Goal: Transaction & Acquisition: Subscribe to service/newsletter

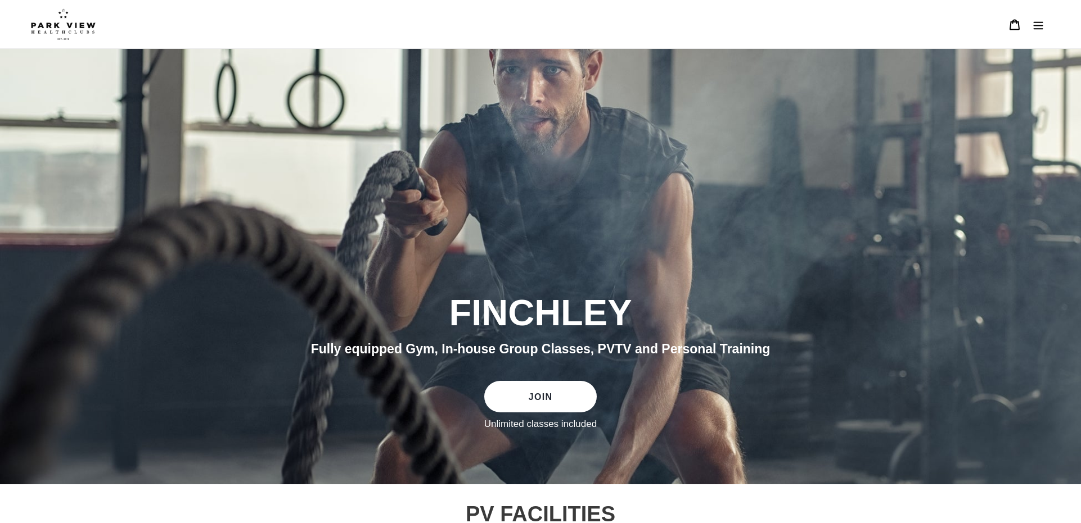
click at [702, 21] on icon "Menu" at bounding box center [1037, 24] width 11 height 11
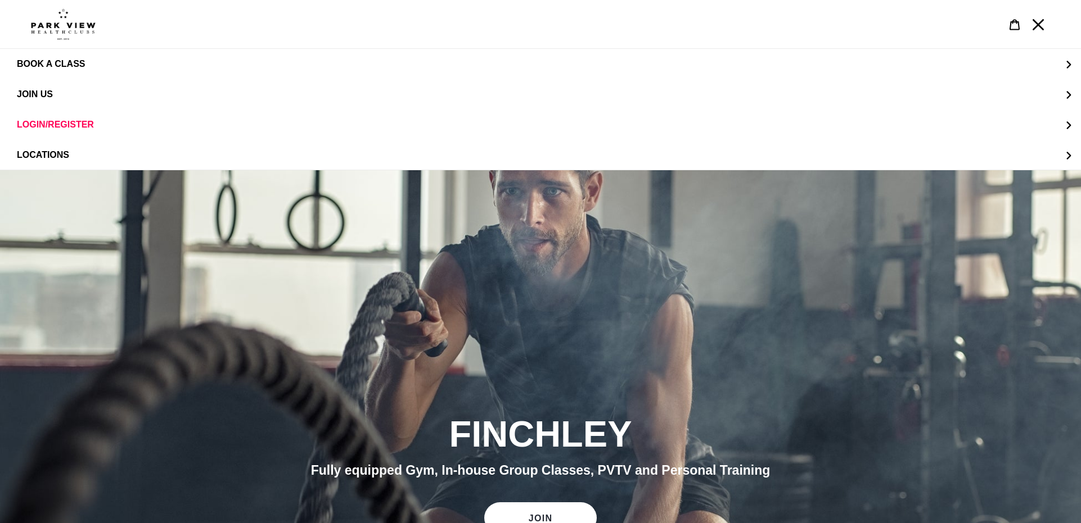
click at [53, 29] on img at bounding box center [63, 23] width 65 height 31
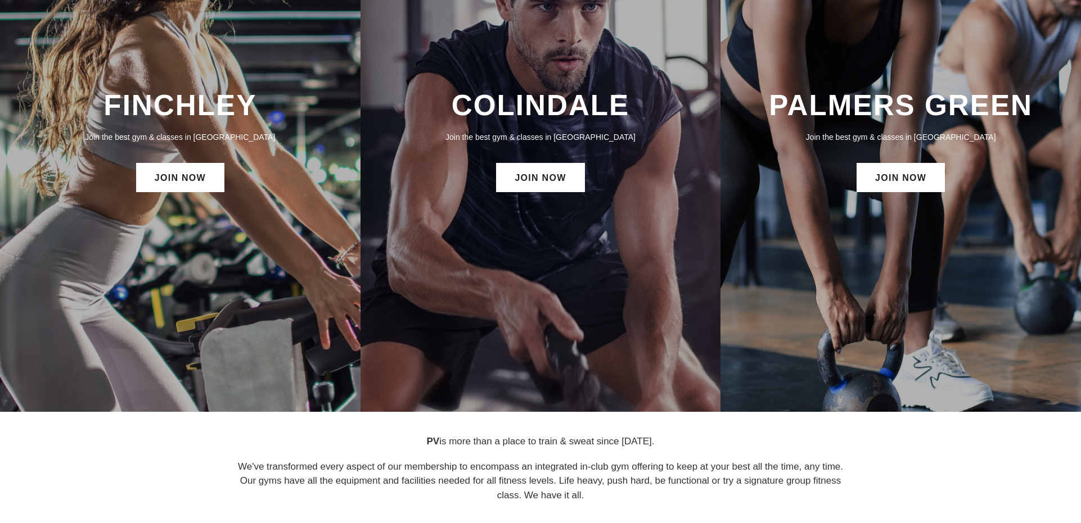
scroll to position [187, 0]
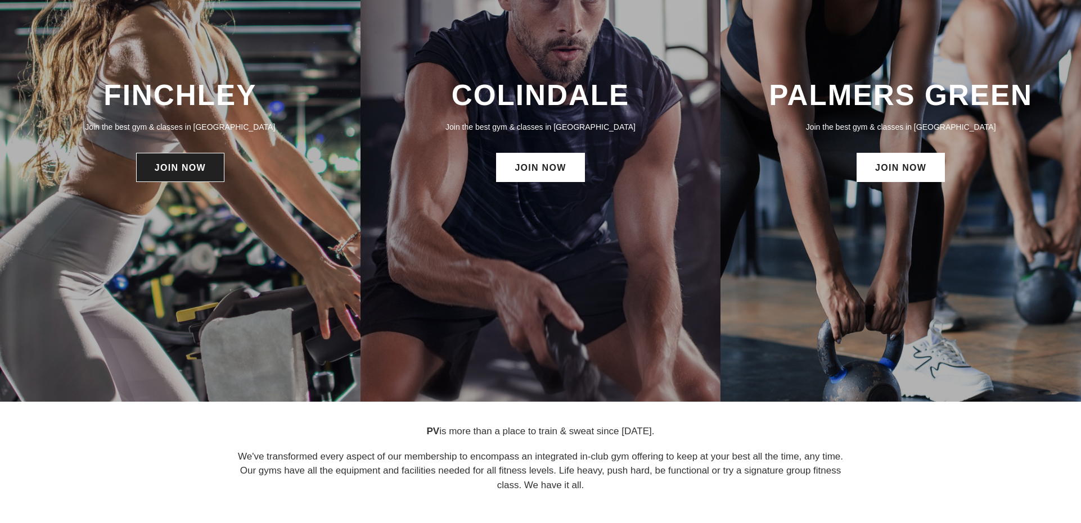
click at [170, 169] on link "JOIN NOW" at bounding box center [180, 167] width 88 height 29
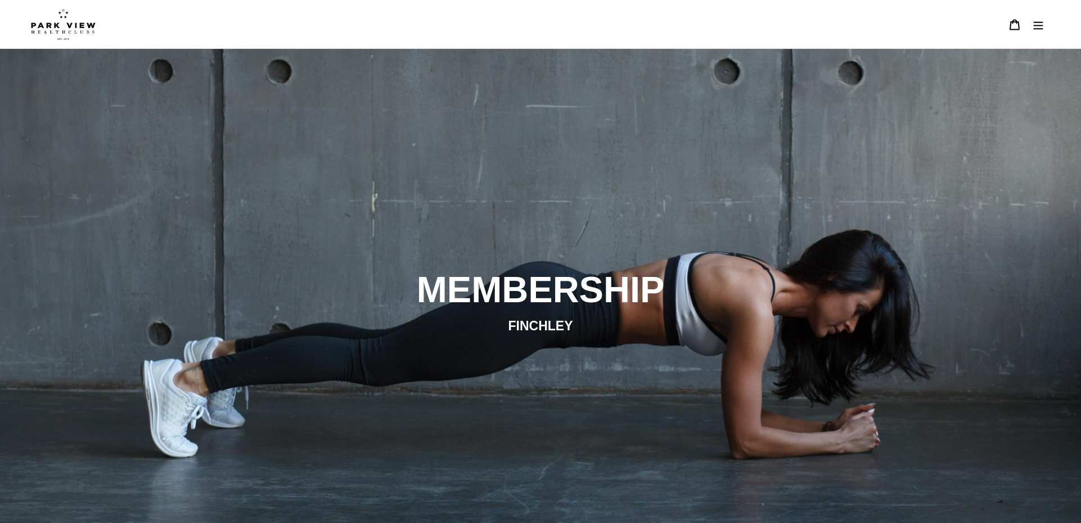
click at [40, 25] on img at bounding box center [63, 23] width 65 height 31
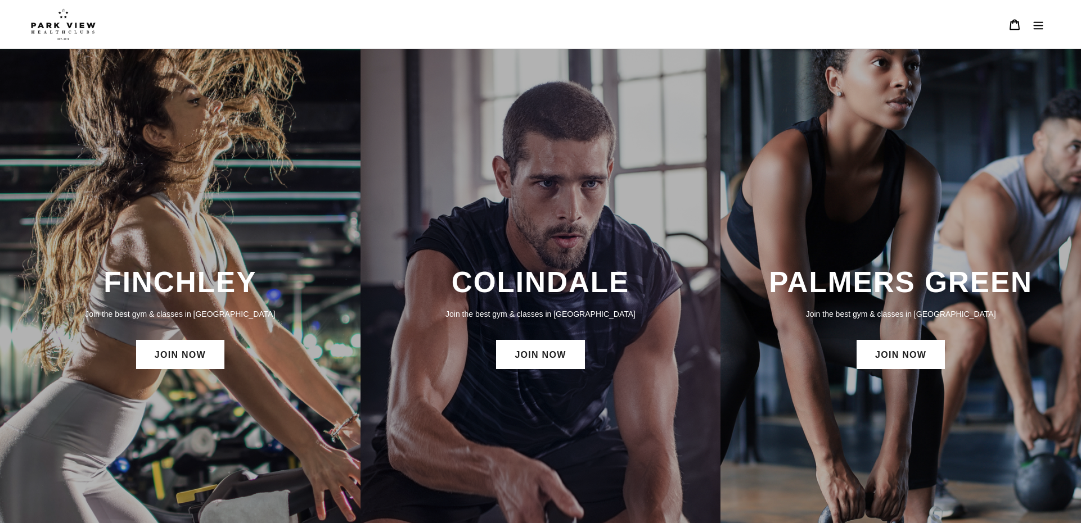
click at [1037, 23] on button "Menu" at bounding box center [1038, 24] width 24 height 24
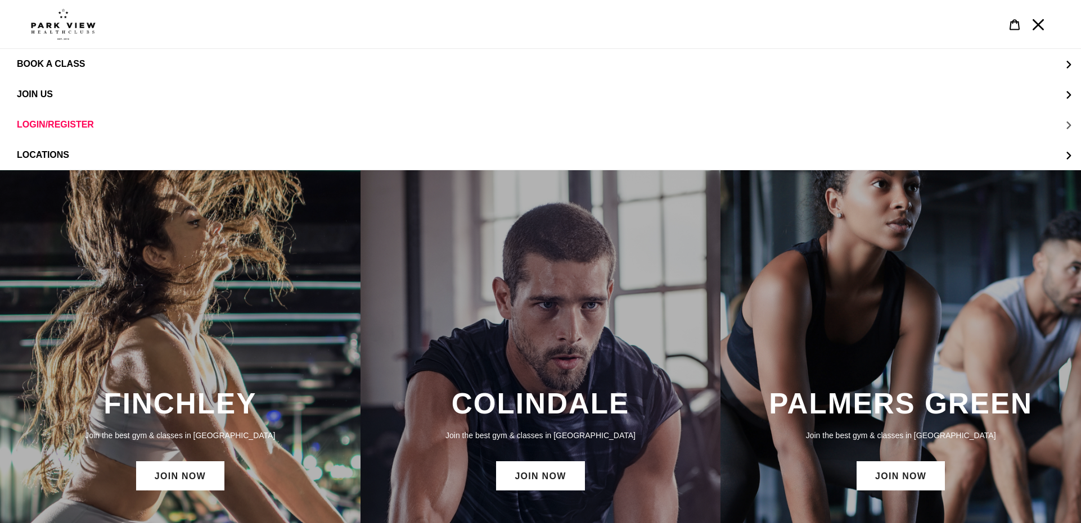
click at [1067, 125] on button "LOGIN/REGISTER" at bounding box center [540, 125] width 1081 height 30
click at [25, 66] on button "LOGIN/REGISTER" at bounding box center [15, 64] width 31 height 27
click at [51, 97] on span "JOIN US" at bounding box center [35, 94] width 36 height 10
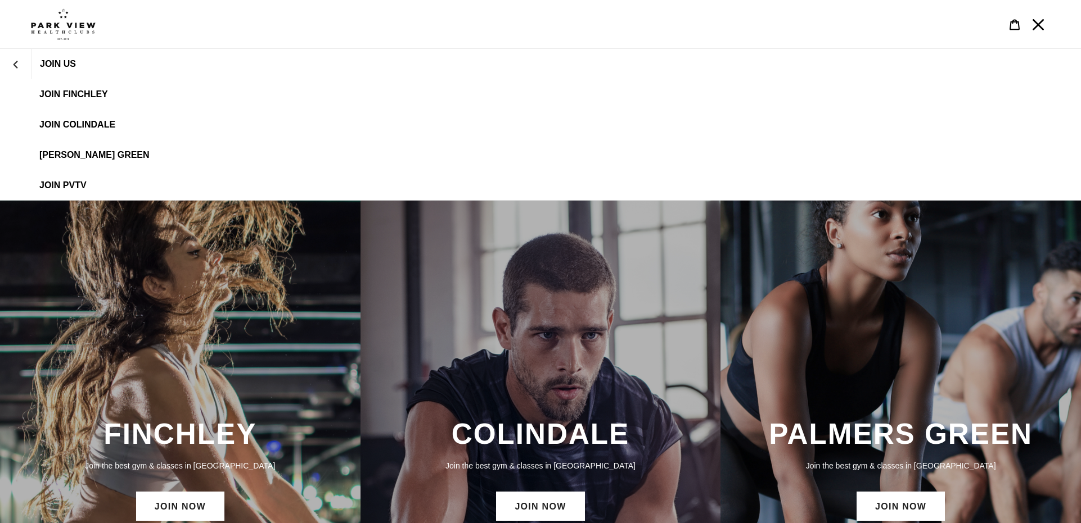
click at [65, 88] on link "JOIN FINCHLEY" at bounding box center [540, 94] width 1081 height 30
